Goal: Task Accomplishment & Management: Manage account settings

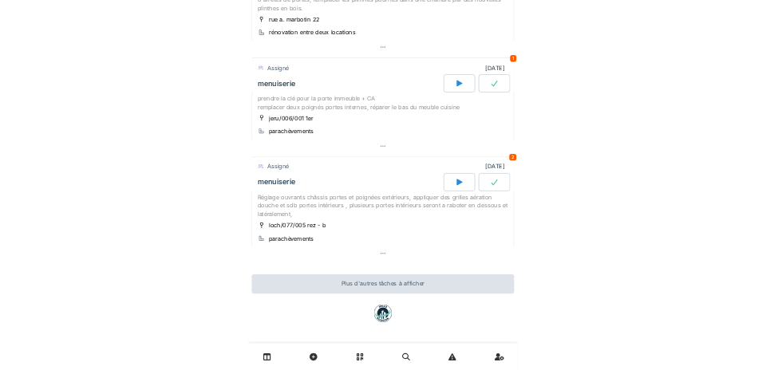
scroll to position [425, 0]
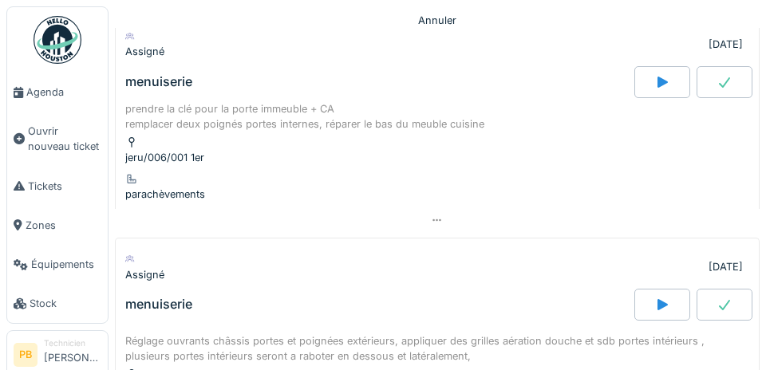
scroll to position [619, 0]
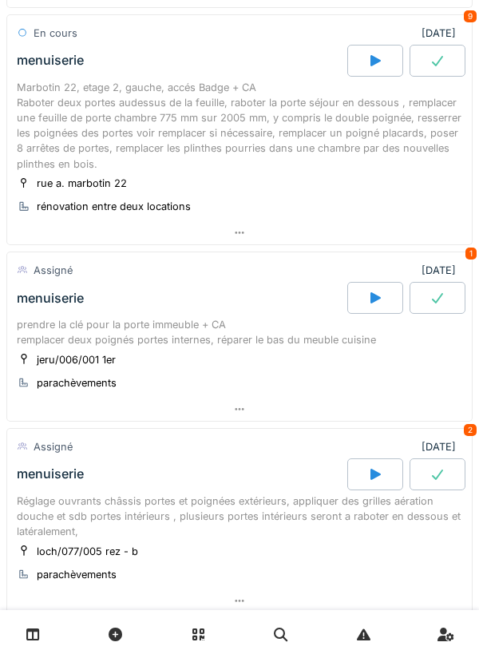
scroll to position [278, 0]
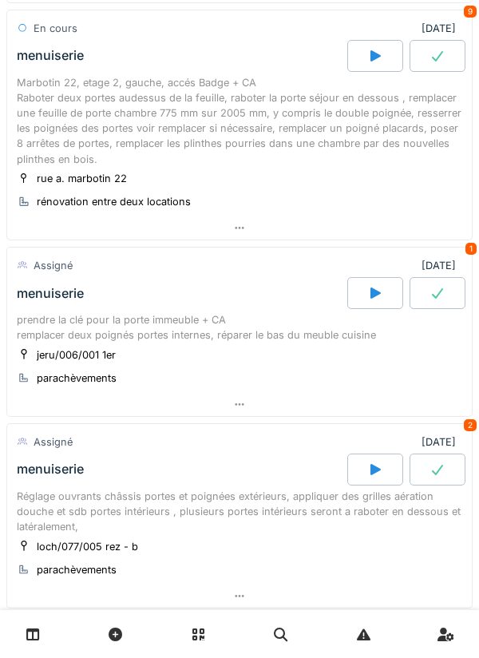
click at [373, 295] on icon at bounding box center [375, 292] width 10 height 11
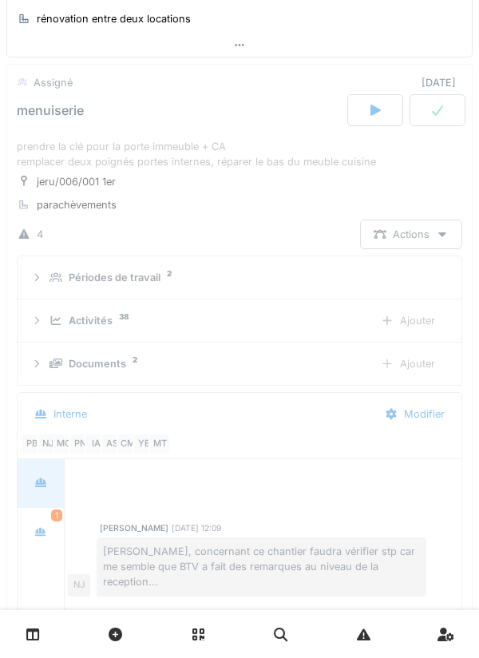
scroll to position [303, 0]
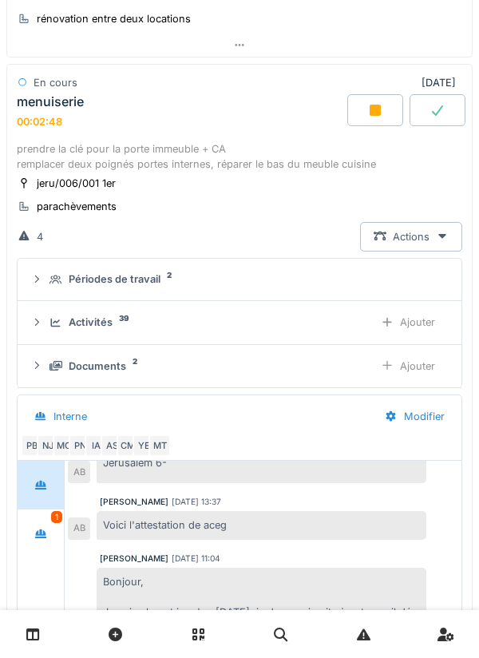
click at [372, 120] on div at bounding box center [375, 110] width 56 height 32
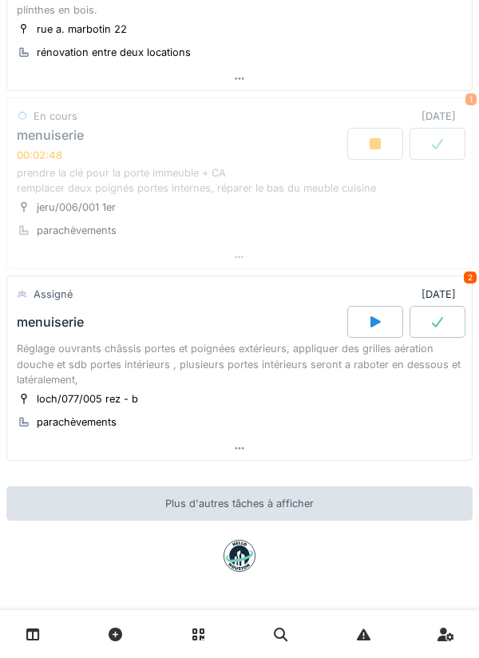
scroll to position [427, 0]
click at [179, 283] on div "Assigné 30/09/2025 2" at bounding box center [240, 294] width 446 height 23
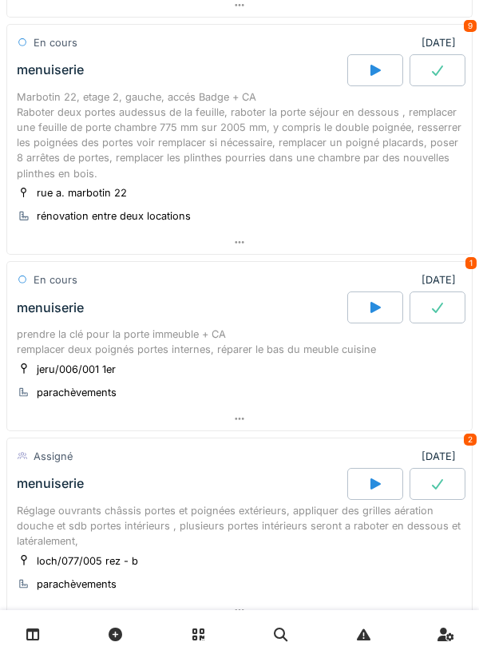
scroll to position [263, 0]
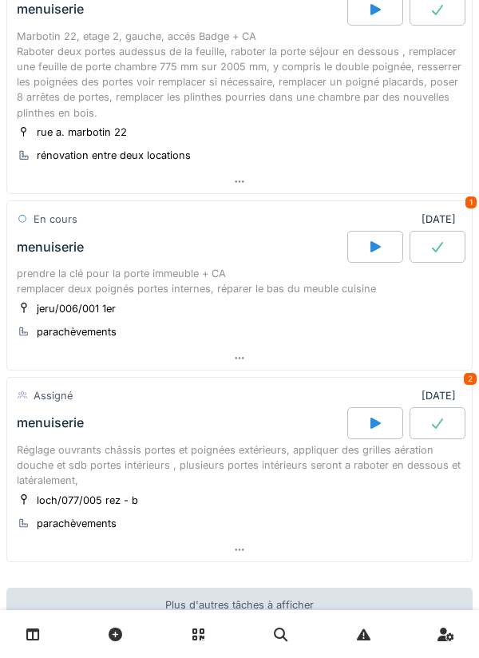
scroll to position [323, 0]
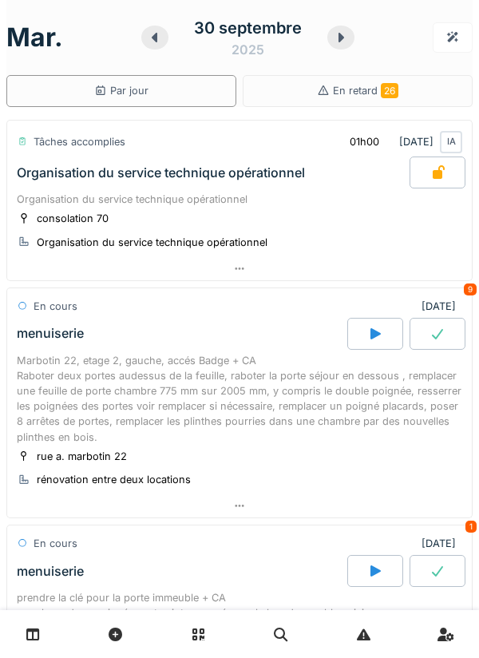
click at [160, 42] on icon at bounding box center [155, 37] width 16 height 13
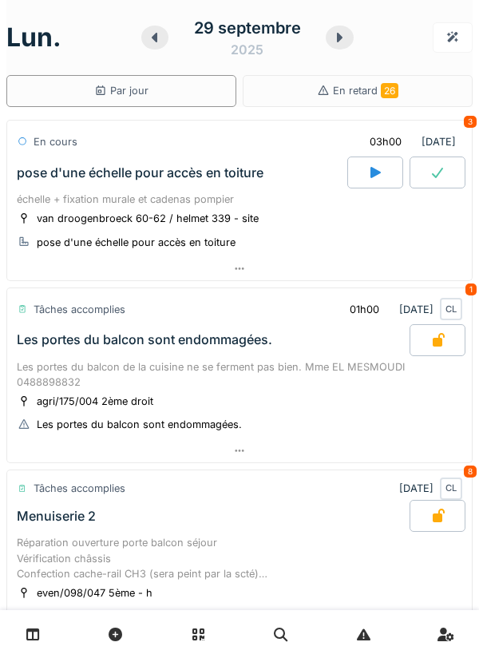
click at [370, 179] on icon at bounding box center [375, 172] width 16 height 13
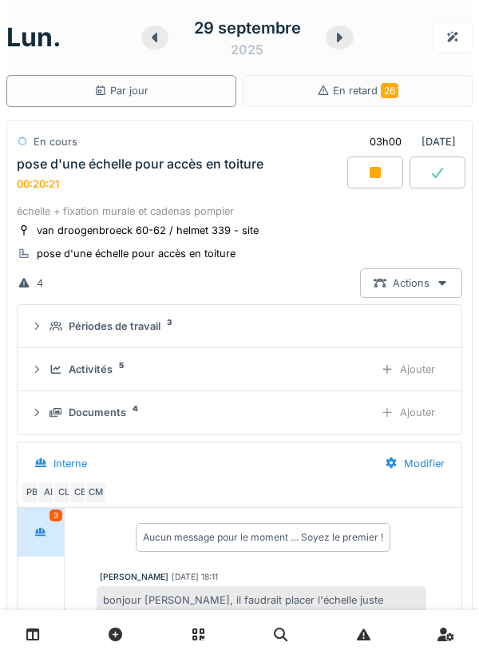
click at [338, 36] on icon at bounding box center [340, 38] width 6 height 10
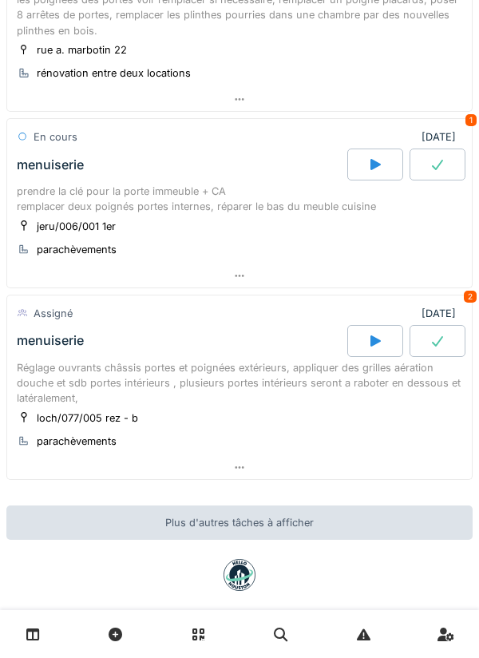
scroll to position [407, 0]
click at [131, 208] on div "prendre la clé pour la porte immeuble + CA remplacer deux poignés portes intern…" at bounding box center [240, 198] width 446 height 30
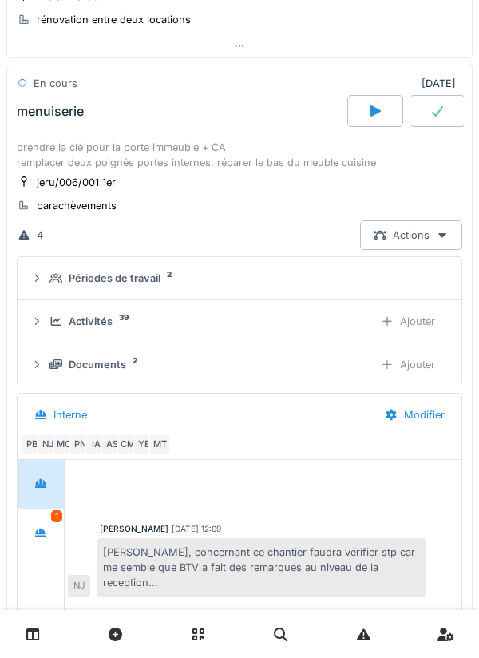
scroll to position [461, 0]
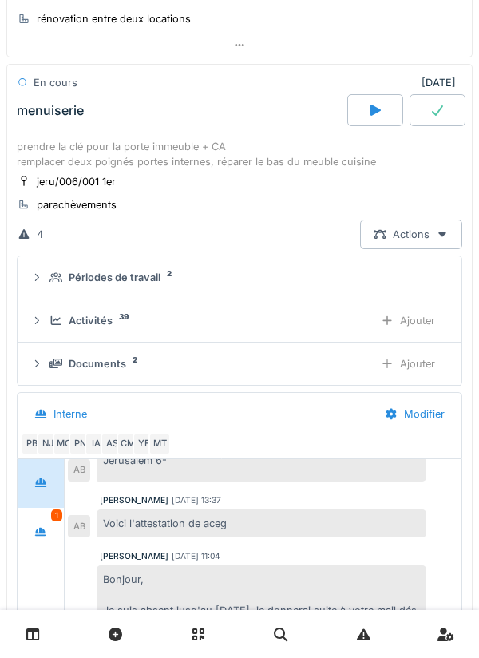
click at [51, 365] on icon at bounding box center [56, 363] width 13 height 10
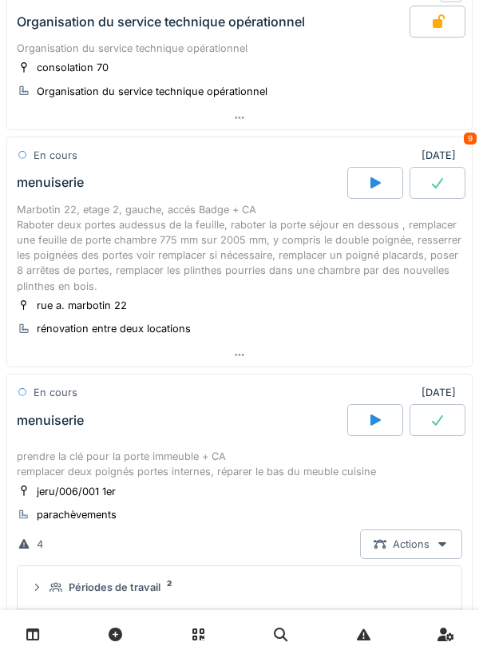
scroll to position [0, 0]
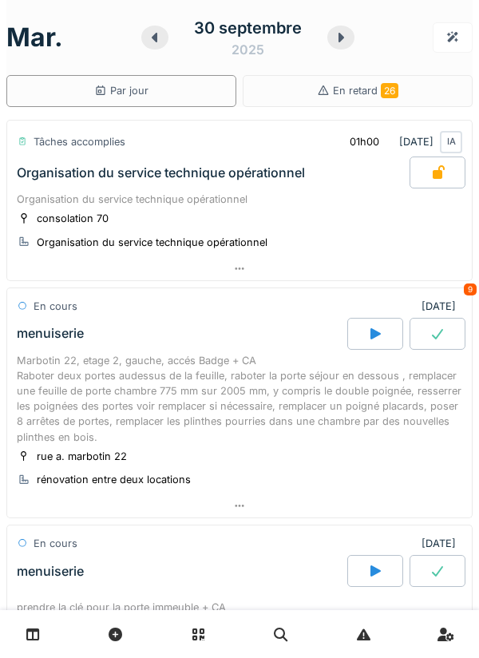
click at [166, 30] on div "30 septembre 2025" at bounding box center [247, 38] width 213 height 50
click at [156, 46] on div at bounding box center [154, 38] width 27 height 24
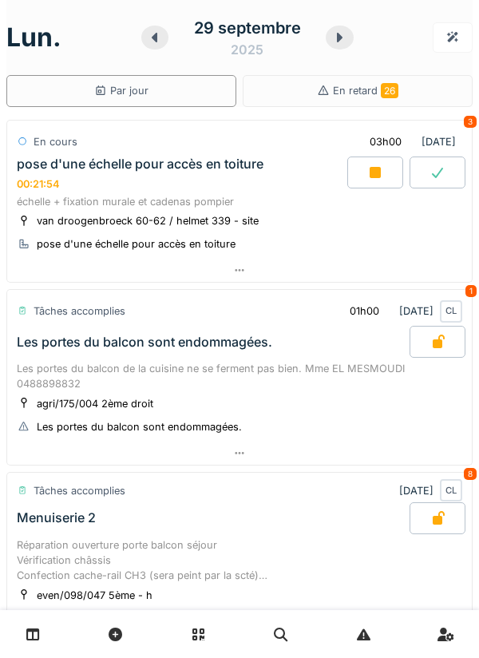
click at [370, 179] on icon at bounding box center [375, 172] width 16 height 13
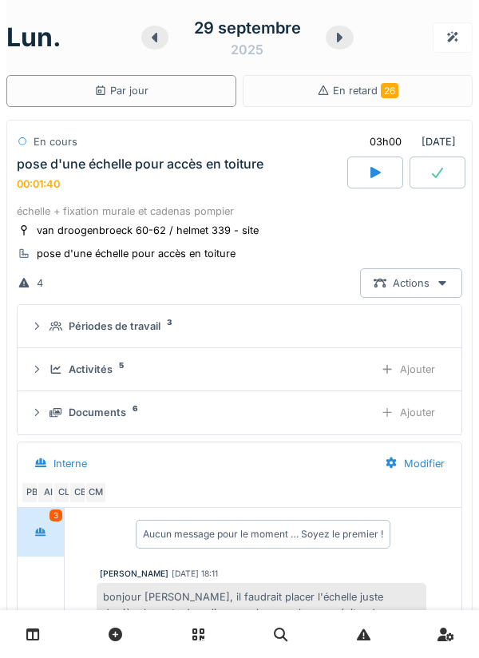
click at [336, 39] on icon at bounding box center [339, 37] width 16 height 13
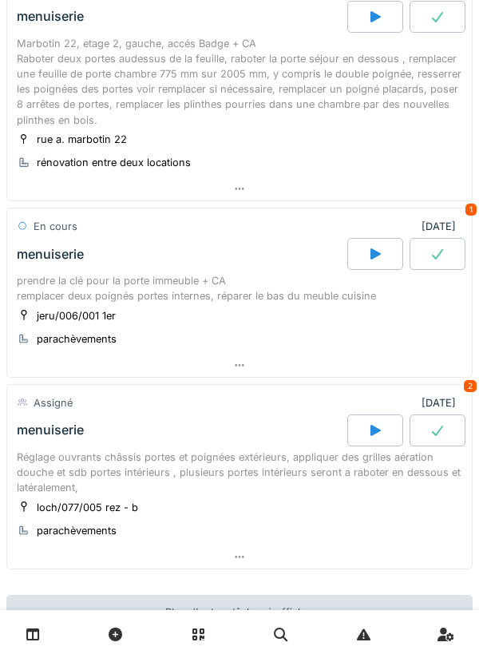
scroll to position [323, 0]
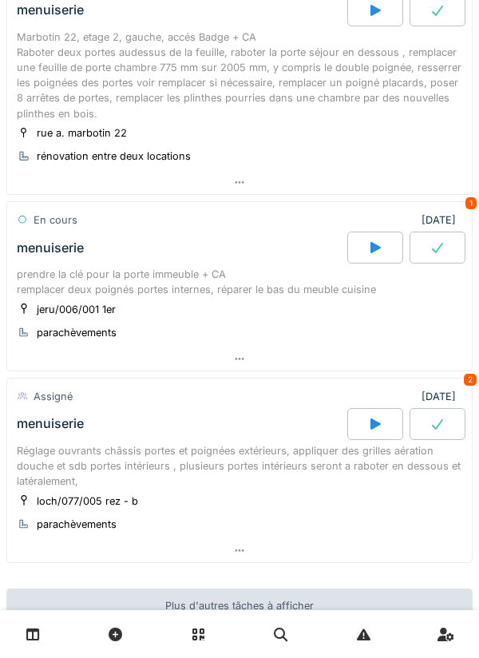
click at [386, 248] on div at bounding box center [375, 248] width 56 height 32
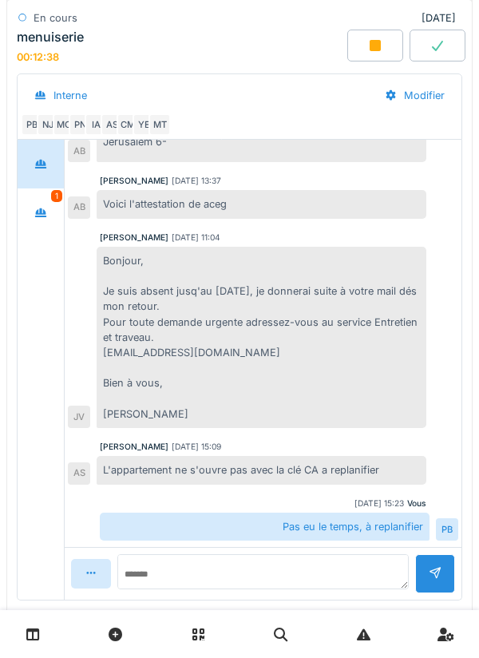
scroll to position [303, 0]
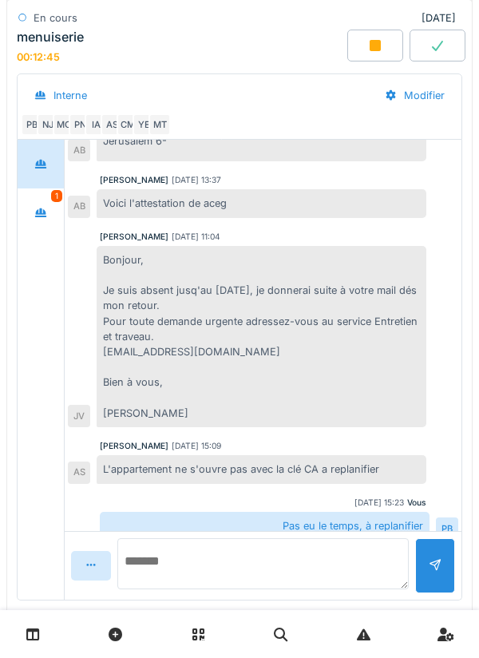
click at [198, 575] on textarea at bounding box center [262, 563] width 291 height 51
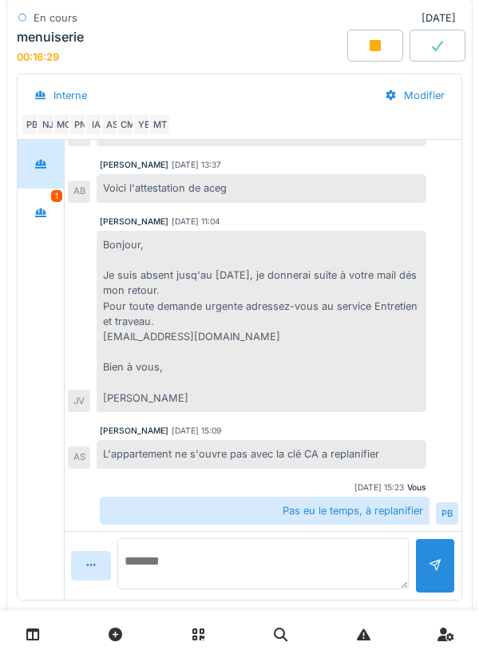
click at [283, 561] on textarea at bounding box center [262, 563] width 291 height 51
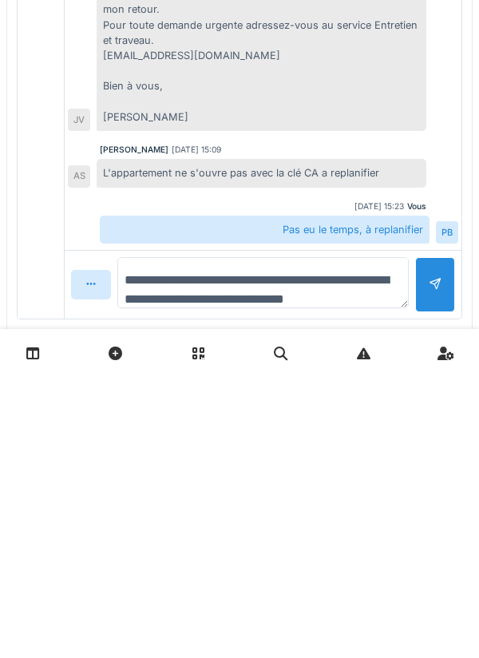
click at [218, 583] on textarea "**********" at bounding box center [262, 563] width 291 height 51
click at [369, 576] on textarea "**********" at bounding box center [262, 563] width 291 height 51
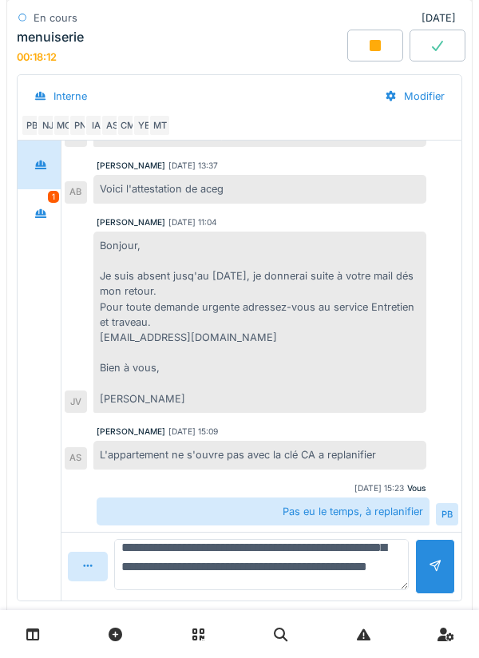
scroll to position [782, 0]
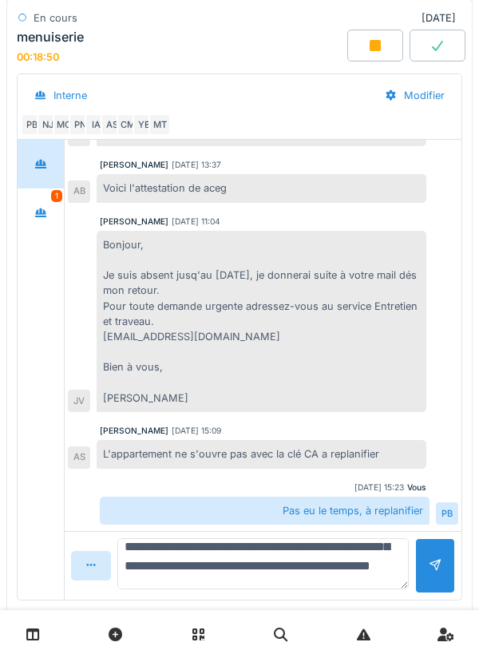
click at [286, 579] on textarea "**********" at bounding box center [262, 563] width 291 height 51
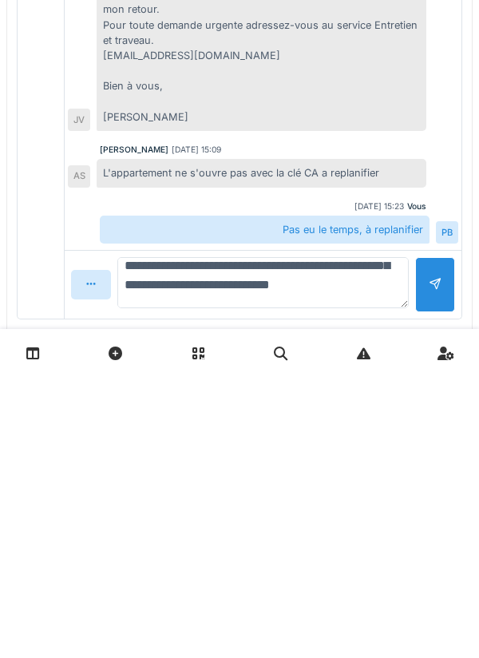
scroll to position [34, 0]
type textarea "**********"
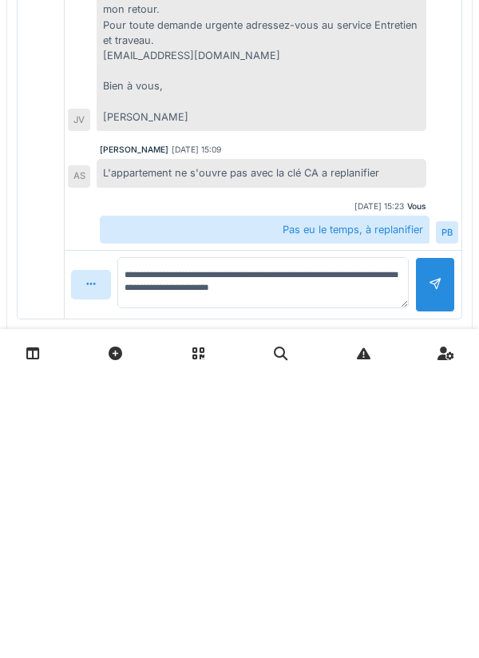
click at [430, 575] on div at bounding box center [435, 565] width 40 height 55
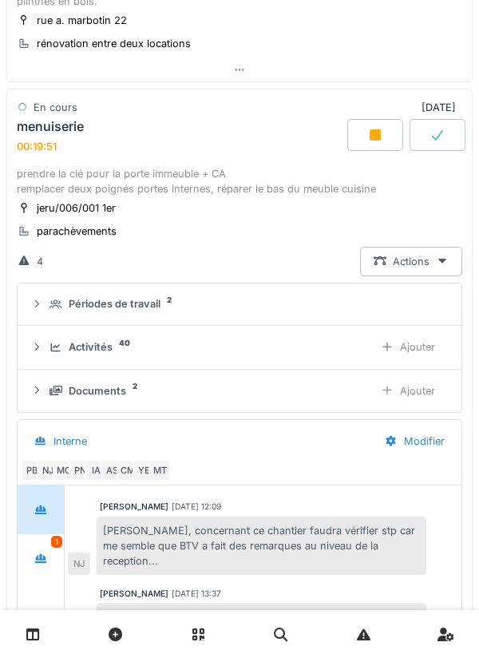
scroll to position [435, 0]
click at [403, 389] on div "Ajouter" at bounding box center [407, 392] width 81 height 30
click at [295, 389] on div "Documents 3" at bounding box center [205, 391] width 311 height 15
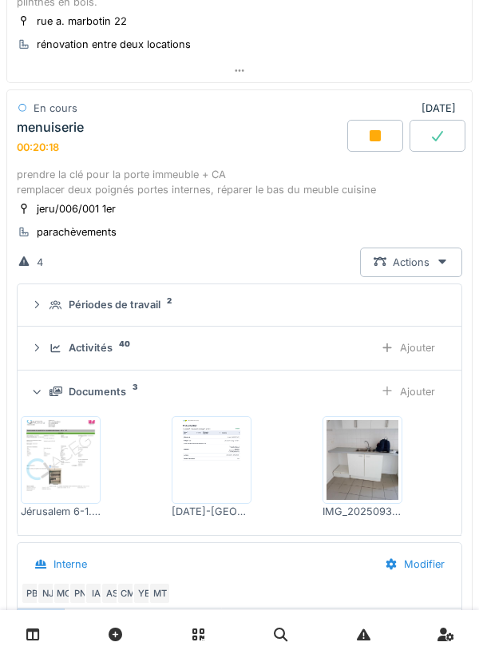
click at [371, 469] on img at bounding box center [363, 460] width 72 height 80
